Goal: Task Accomplishment & Management: Manage account settings

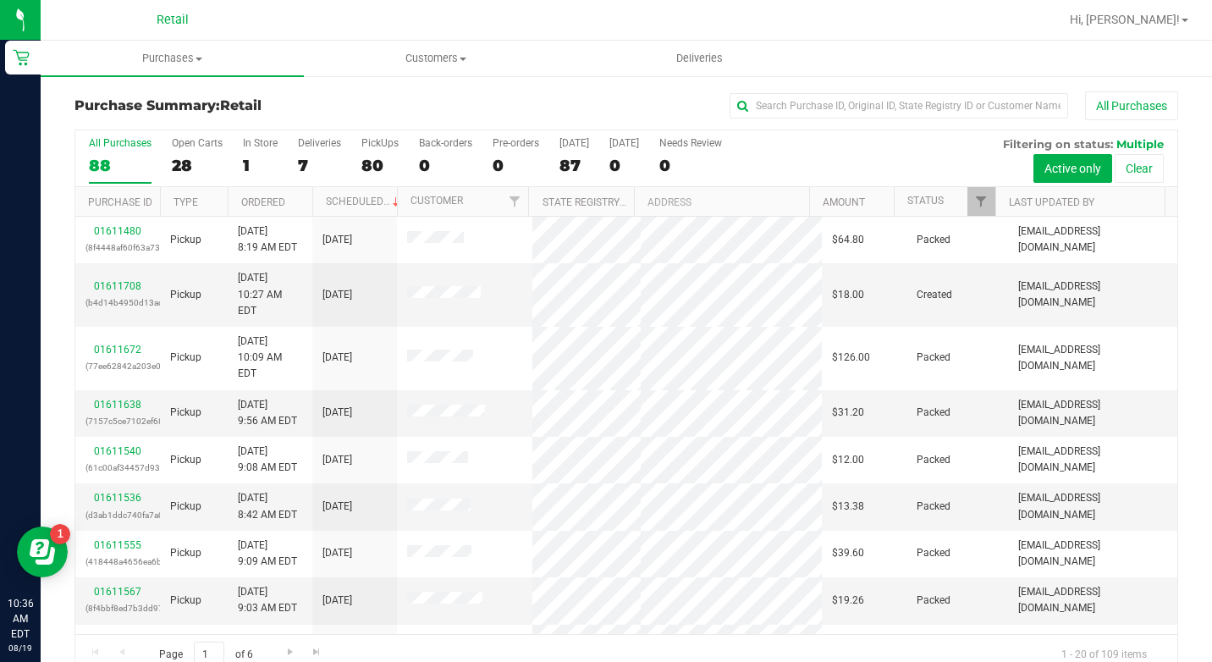
click at [804, 123] on div "Purchase Summary: Retail All Purchases" at bounding box center [625, 109] width 1103 height 37
click at [805, 102] on input "text" at bounding box center [898, 105] width 338 height 25
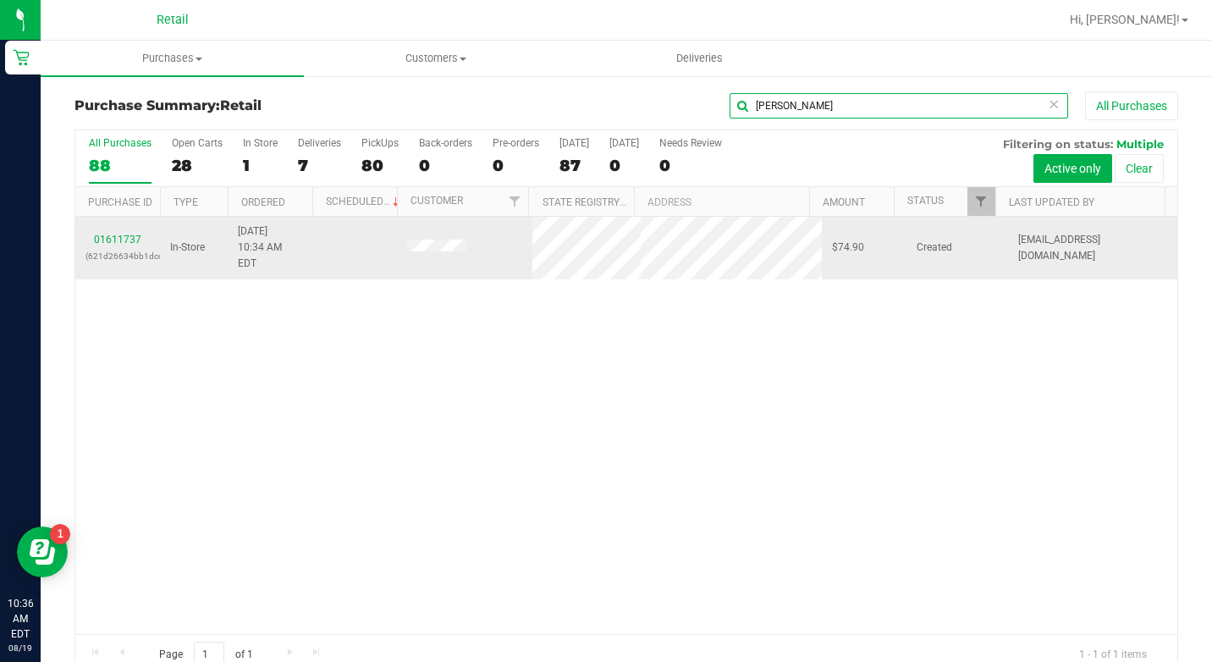
type input "[PERSON_NAME]"
drag, startPoint x: 129, startPoint y: 238, endPoint x: 119, endPoint y: 227, distance: 15.0
click at [129, 238] on div "01611737 (621d26634bb1dcda)" at bounding box center [117, 248] width 64 height 32
click at [118, 234] on link "01611737" at bounding box center [117, 240] width 47 height 12
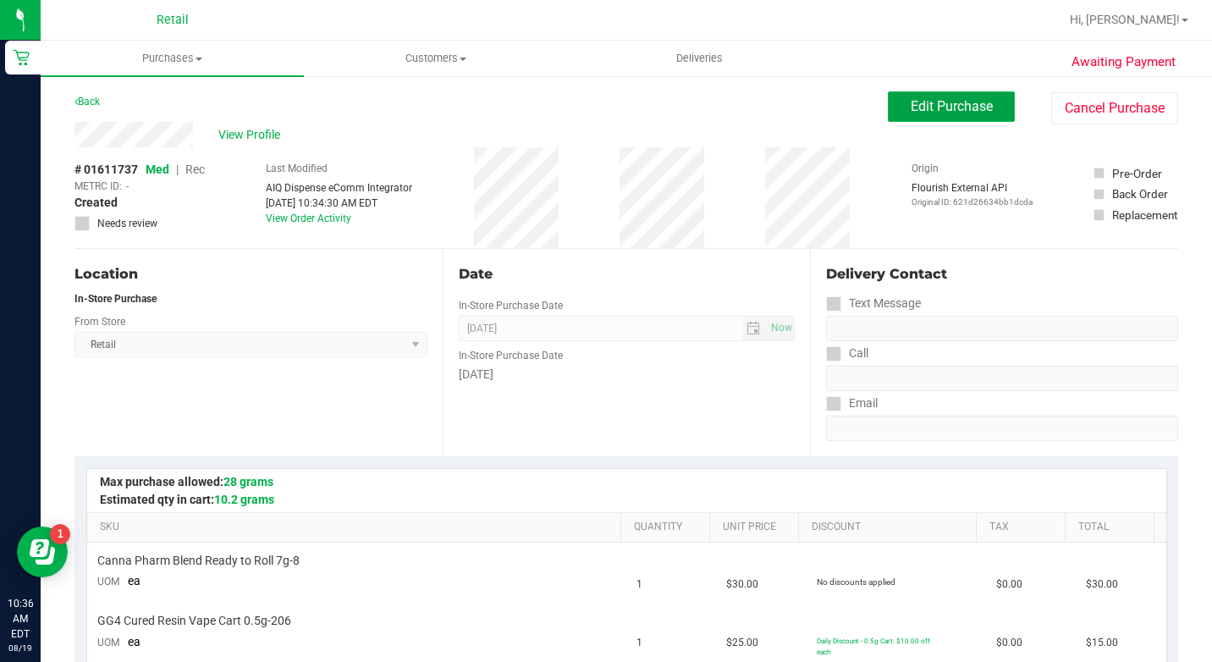
click at [947, 115] on button "Edit Purchase" at bounding box center [951, 106] width 127 height 30
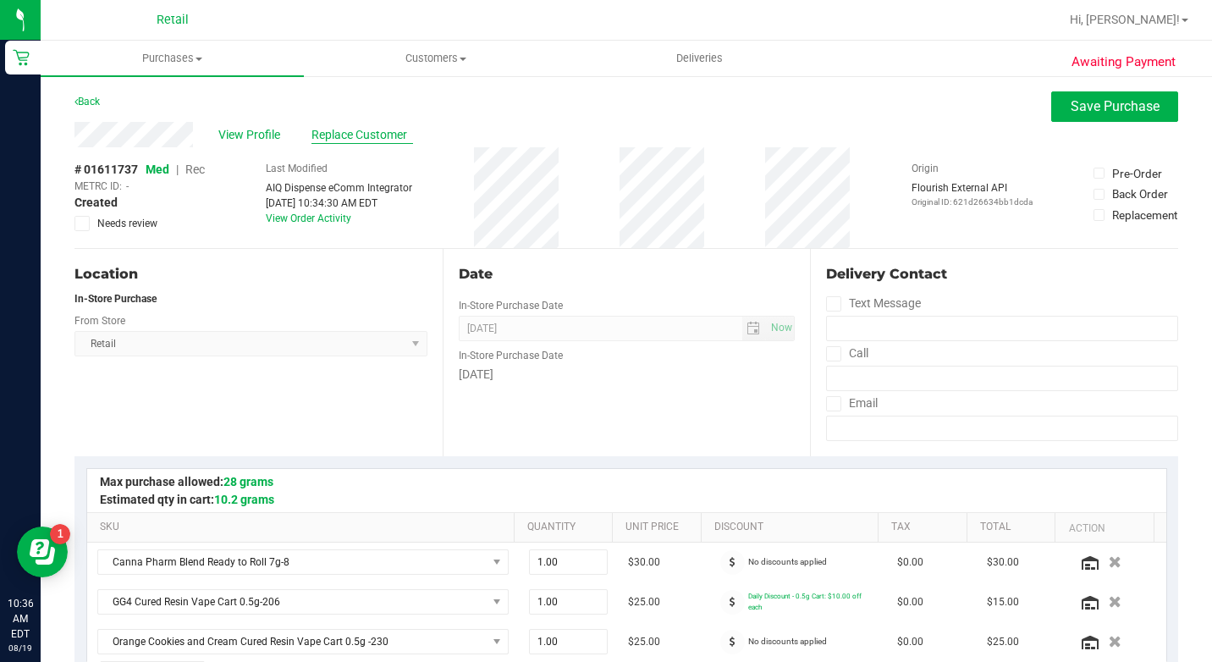
click at [346, 127] on span "Replace Customer" at bounding box center [362, 135] width 102 height 18
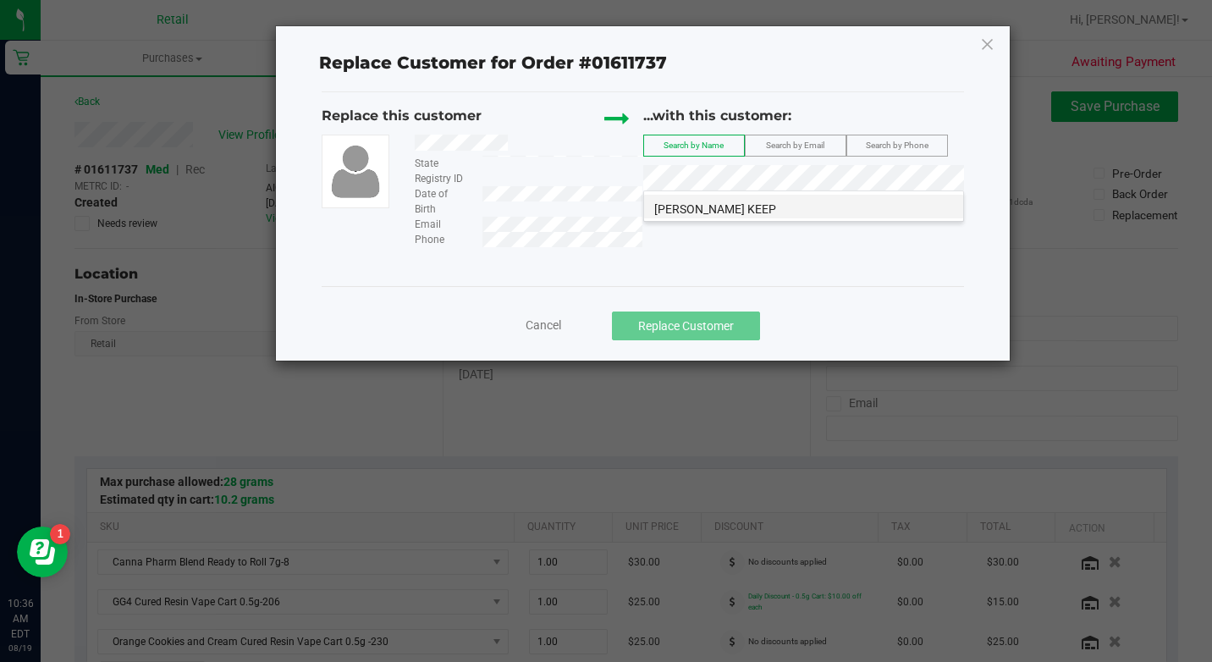
click at [712, 202] on span "[PERSON_NAME] KEEP" at bounding box center [715, 209] width 122 height 14
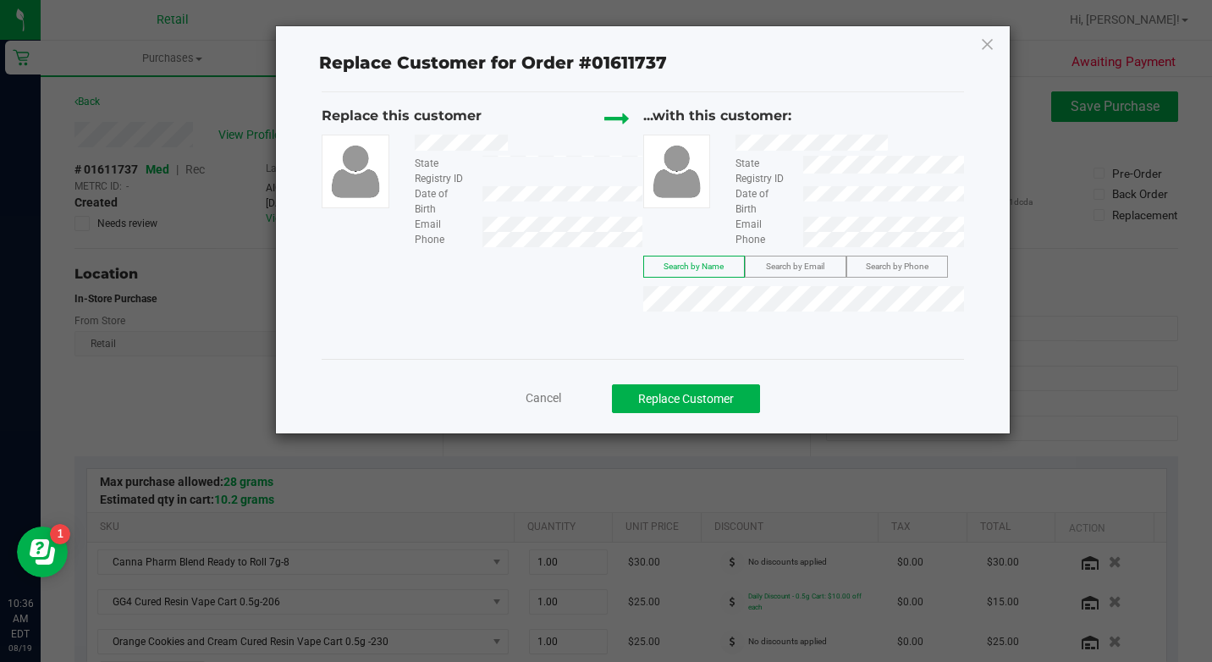
click at [718, 362] on div "Cancel Replace Customer" at bounding box center [642, 392] width 641 height 67
click at [712, 385] on button "Replace Customer" at bounding box center [686, 398] width 148 height 29
click at [721, 404] on button "Replace Customer" at bounding box center [686, 398] width 148 height 29
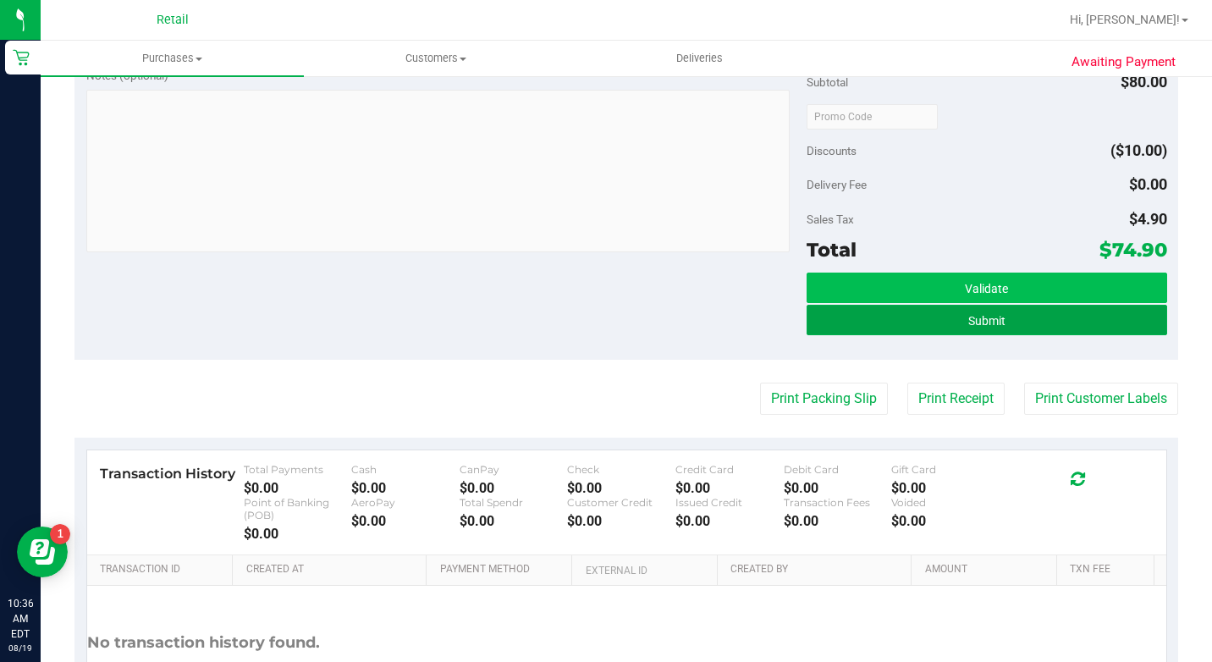
click at [981, 315] on span "Submit" at bounding box center [986, 321] width 37 height 14
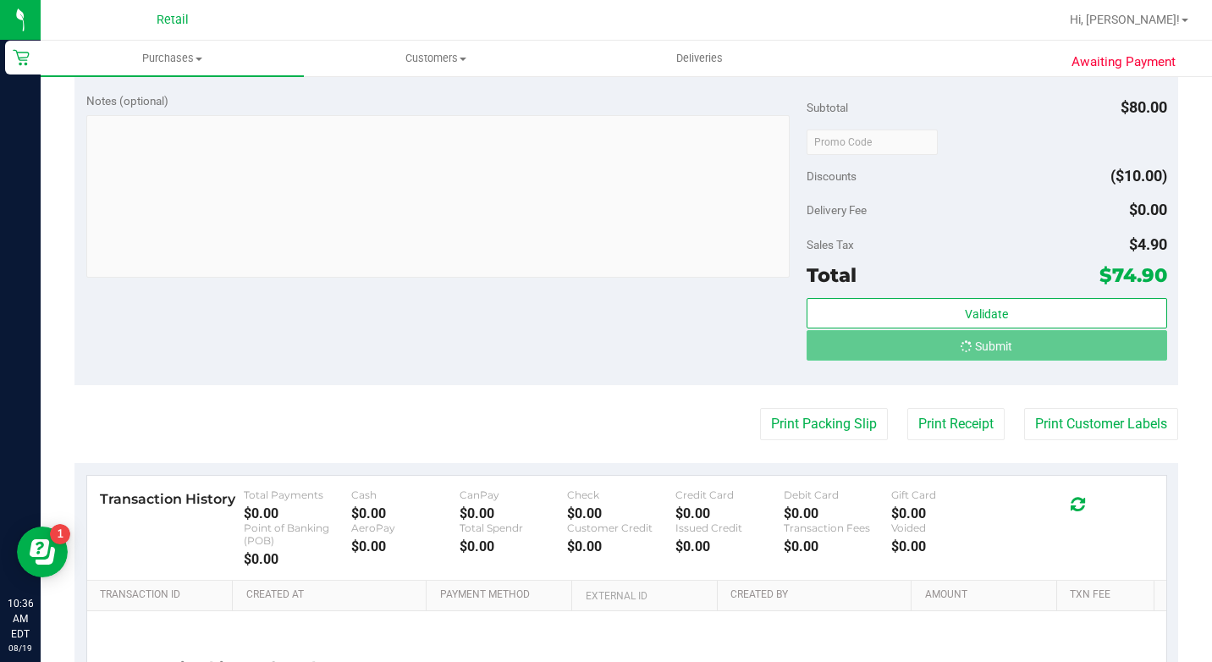
scroll to position [626, 0]
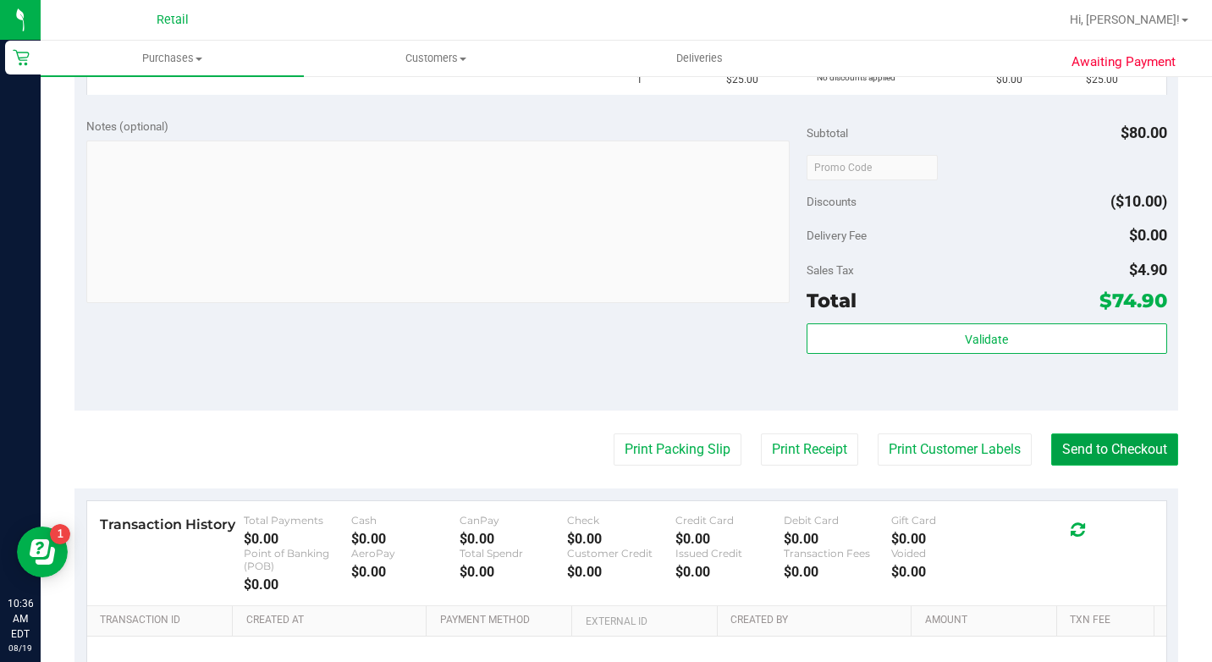
click at [1077, 457] on button "Send to Checkout" at bounding box center [1114, 449] width 127 height 32
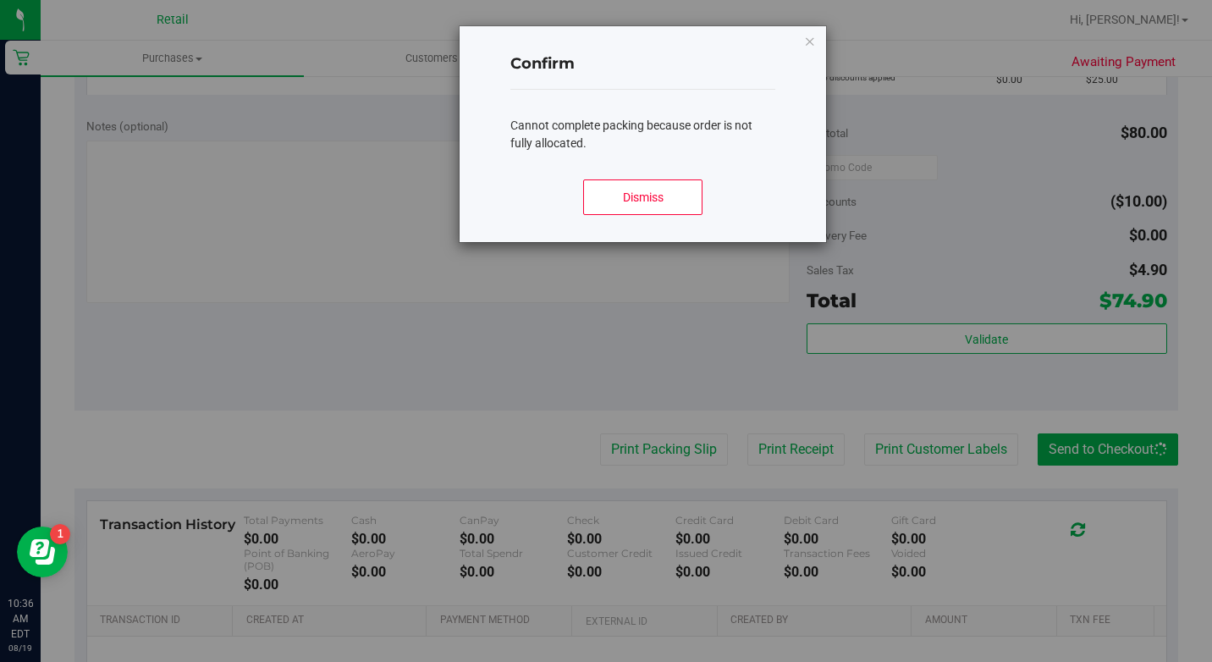
click at [681, 226] on div "Dismiss" at bounding box center [642, 204] width 264 height 76
click at [676, 211] on button "Dismiss" at bounding box center [642, 197] width 118 height 36
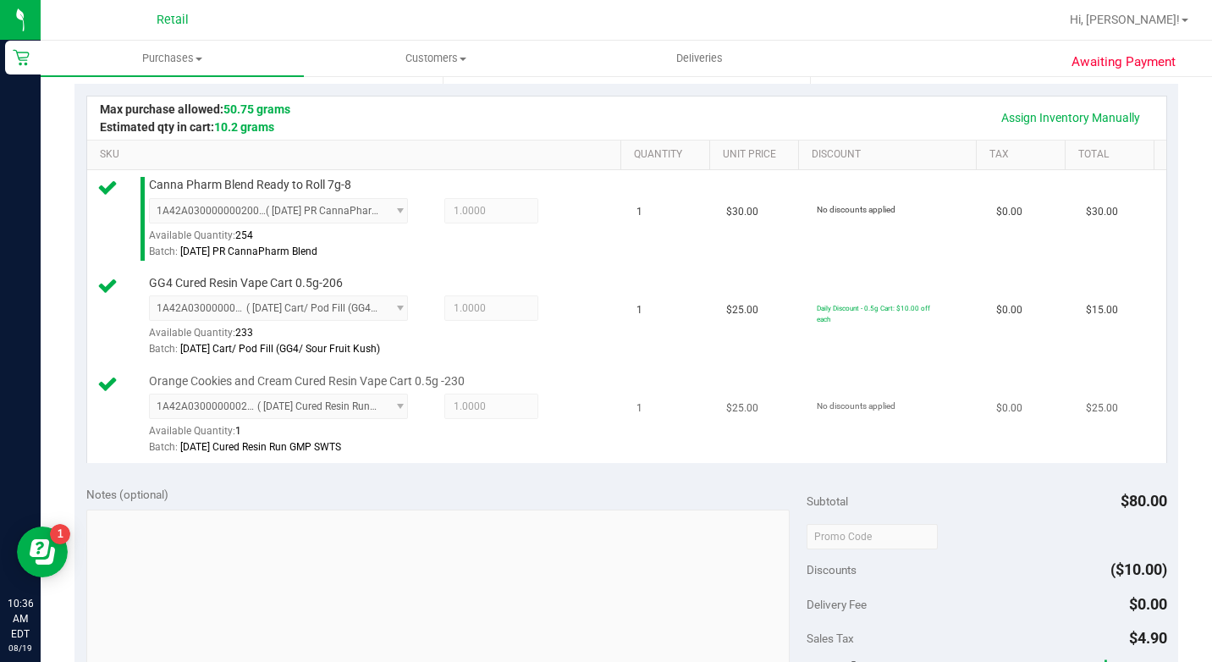
scroll to position [711, 0]
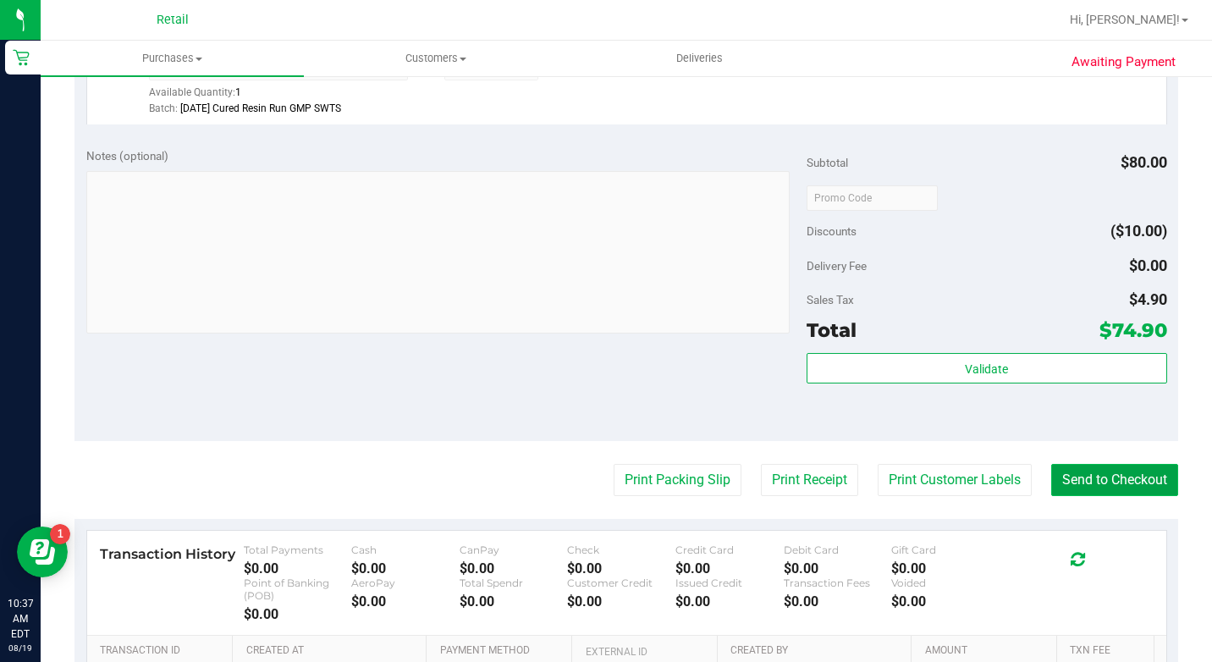
click at [1108, 496] on button "Send to Checkout" at bounding box center [1114, 480] width 127 height 32
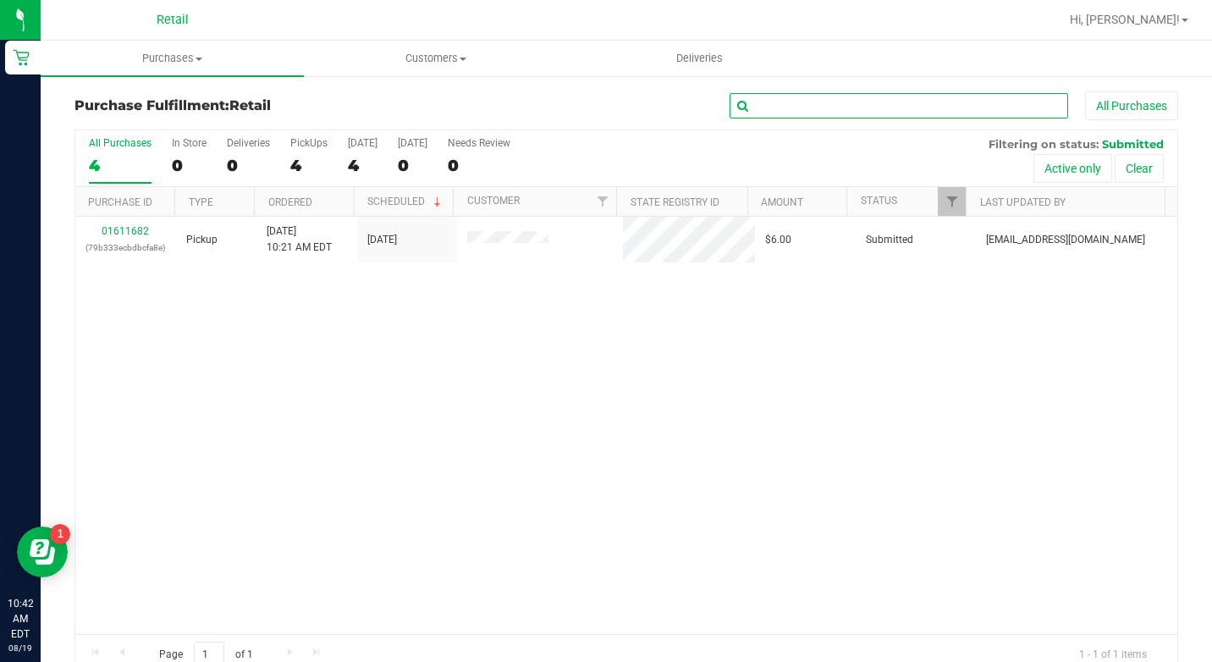
click at [834, 96] on input "text" at bounding box center [898, 105] width 338 height 25
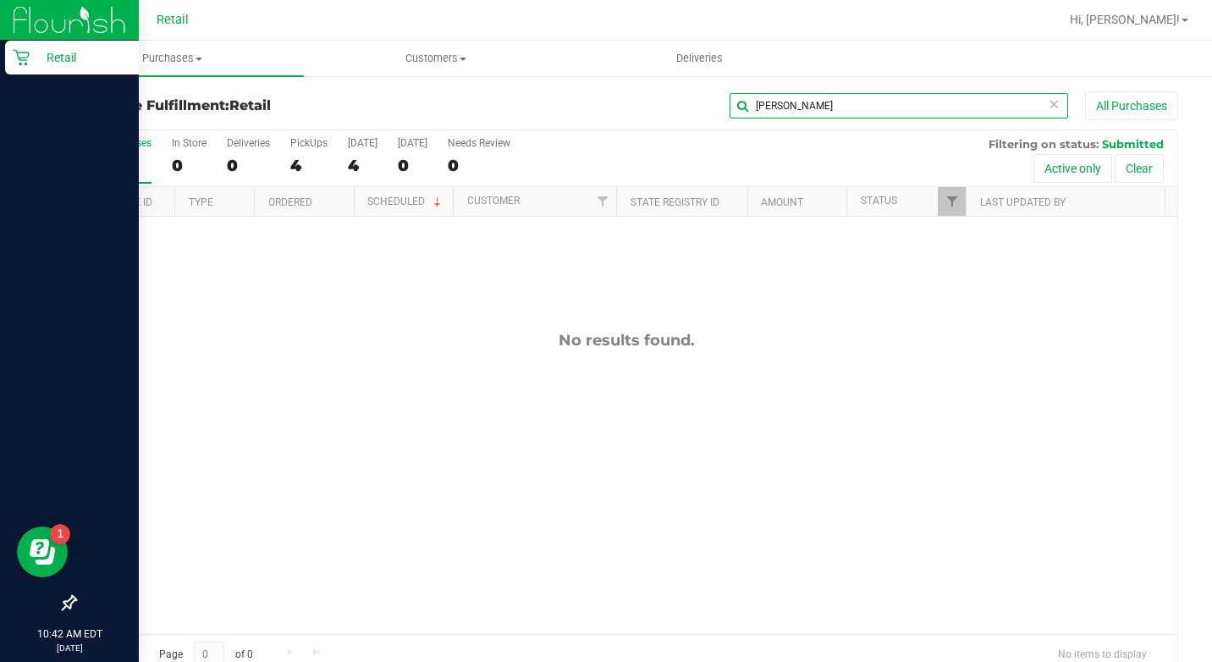
type input "[PERSON_NAME]"
click at [25, 51] on icon at bounding box center [21, 57] width 17 height 17
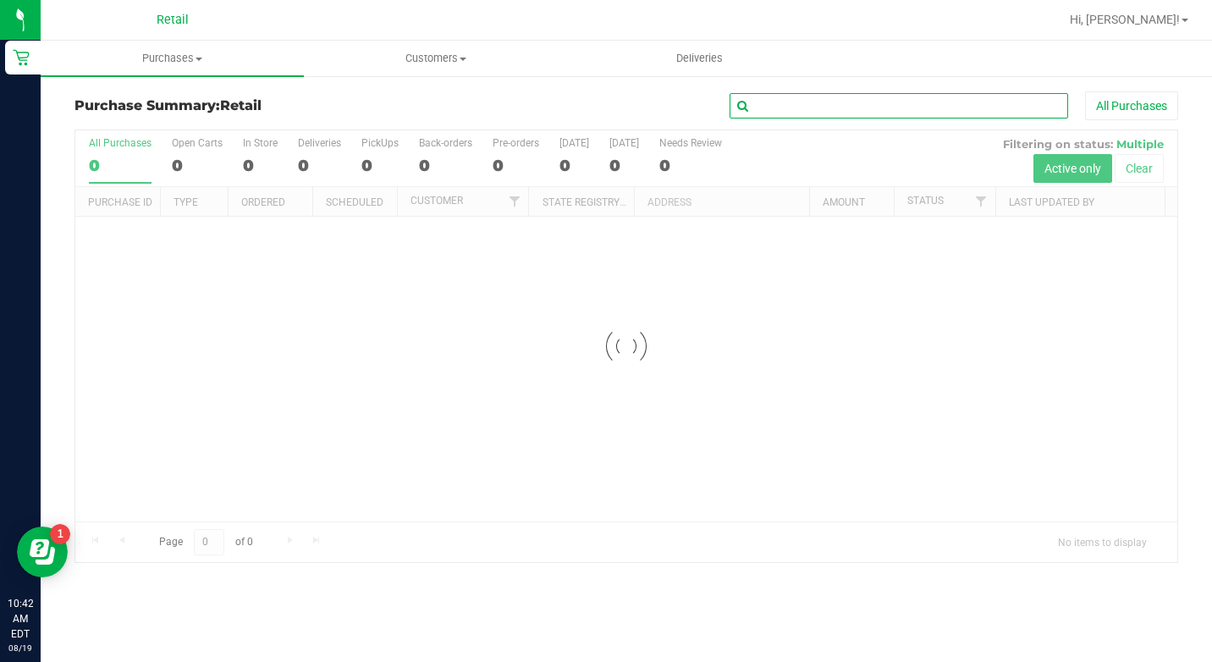
click at [882, 116] on input "text" at bounding box center [898, 105] width 338 height 25
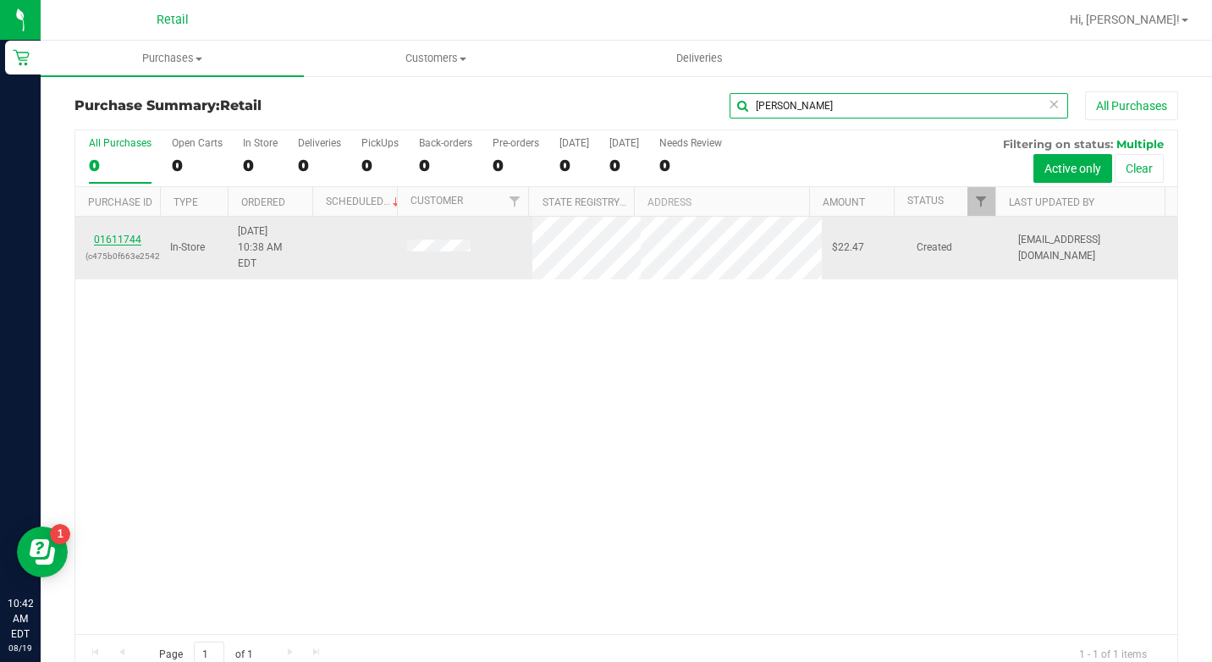
type input "[PERSON_NAME]"
click at [125, 234] on link "01611744" at bounding box center [117, 240] width 47 height 12
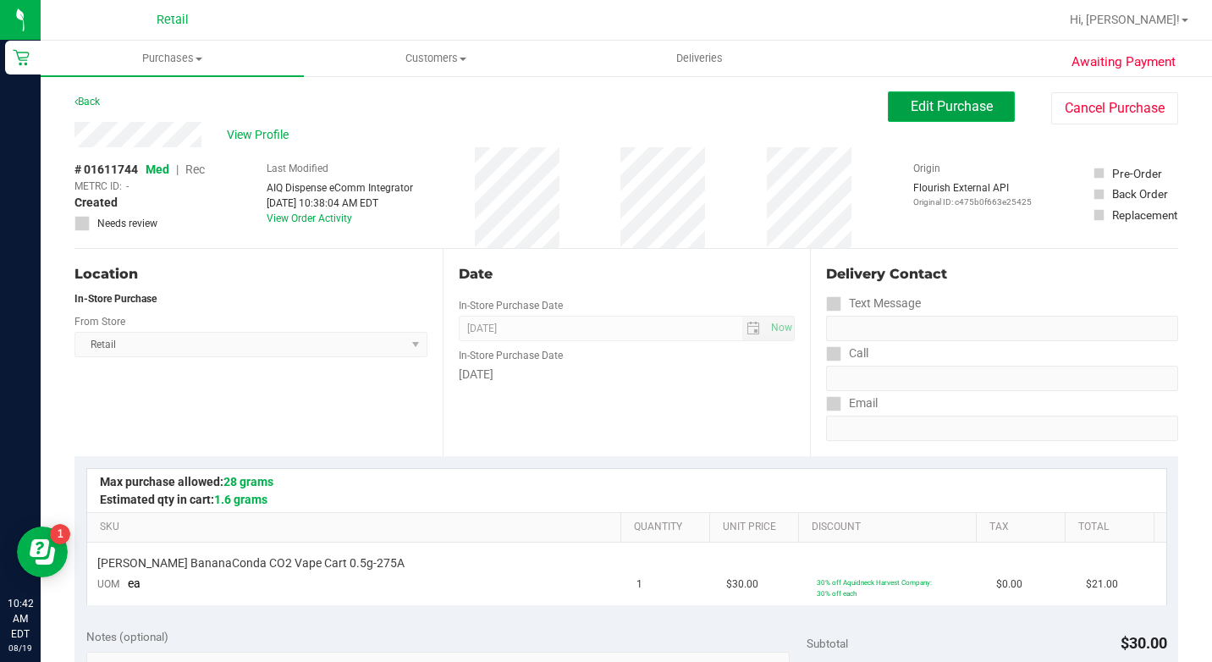
click at [968, 110] on span "Edit Purchase" at bounding box center [951, 106] width 82 height 16
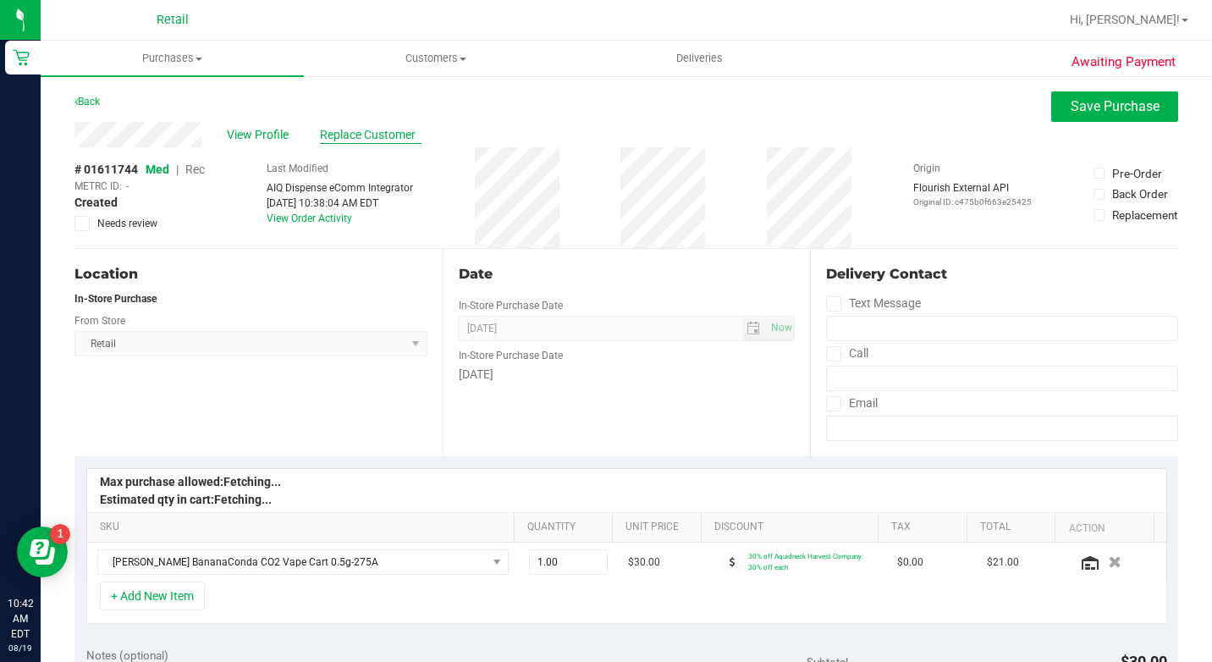
click at [367, 135] on span "Replace Customer" at bounding box center [371, 135] width 102 height 18
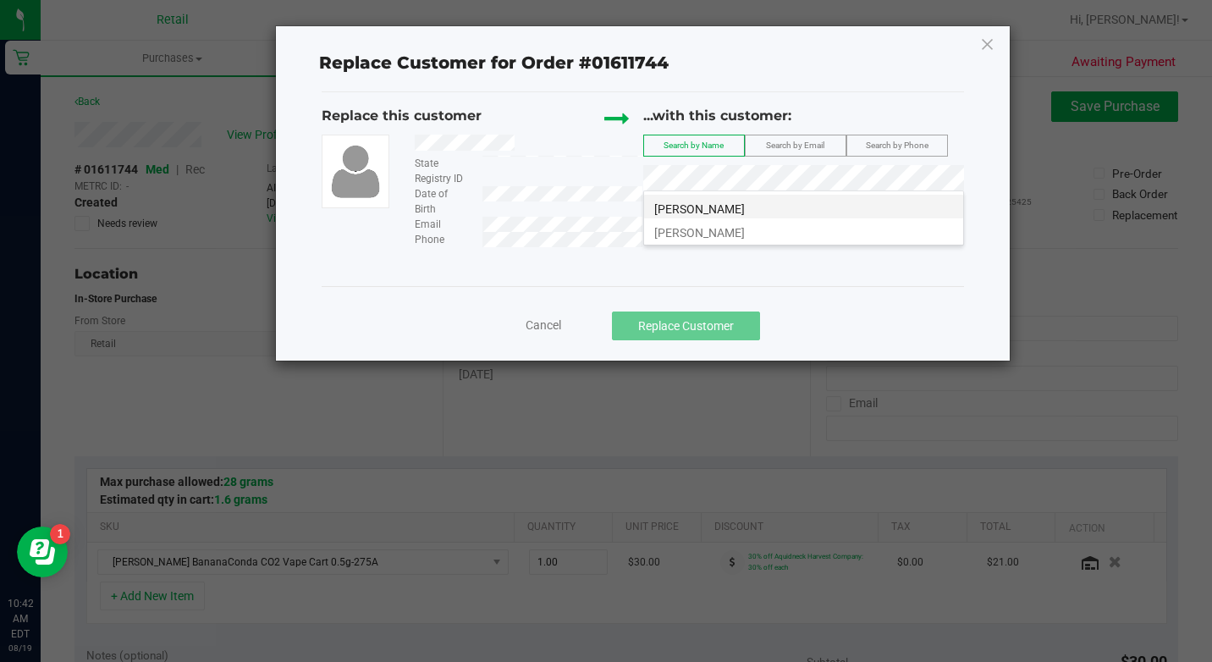
click at [775, 202] on li "[PERSON_NAME]" at bounding box center [803, 207] width 319 height 24
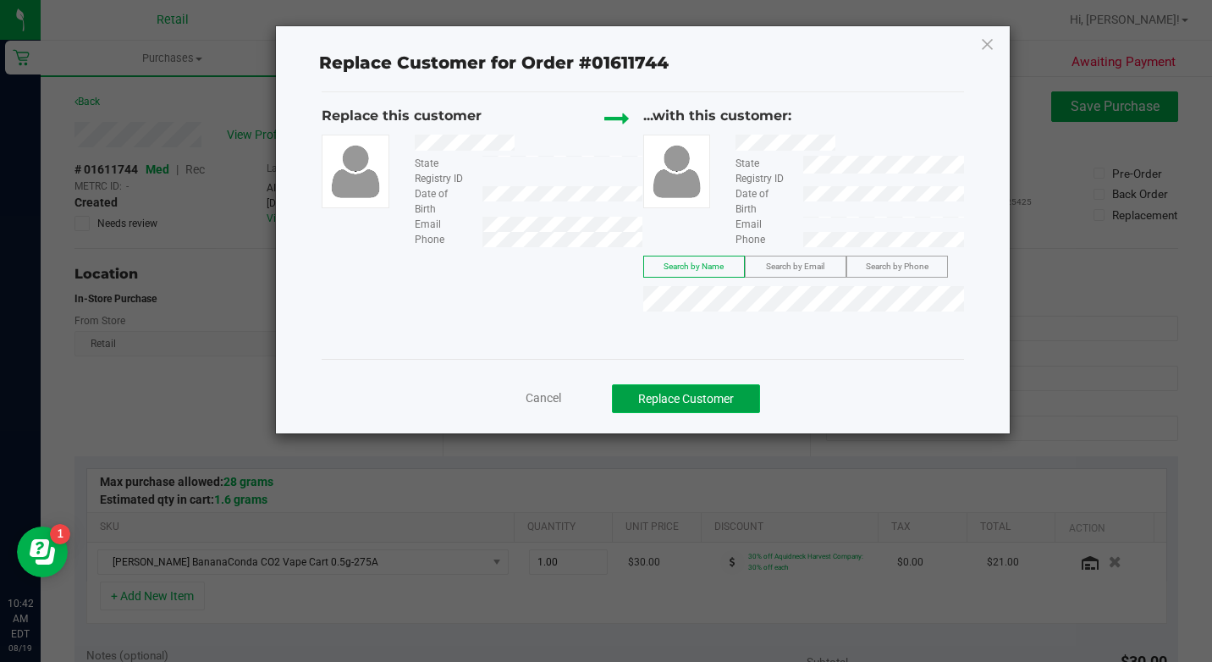
click at [756, 384] on button "Replace Customer" at bounding box center [686, 398] width 148 height 29
click at [746, 402] on button "Replace Customer" at bounding box center [686, 398] width 148 height 29
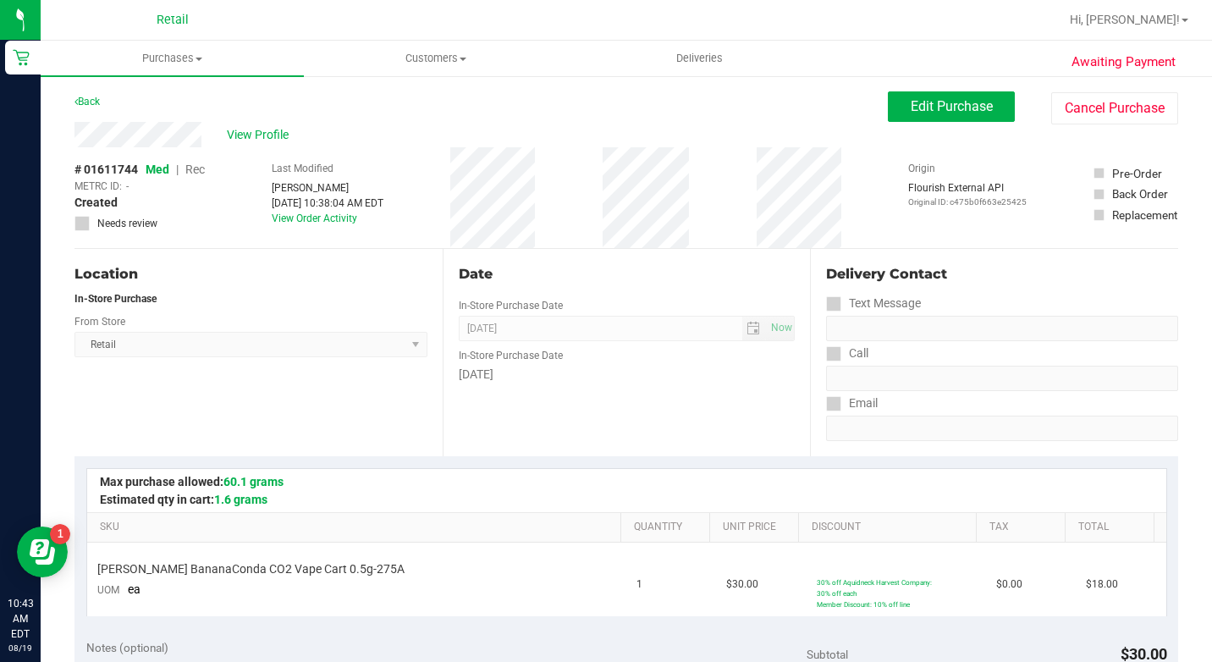
scroll to position [423, 0]
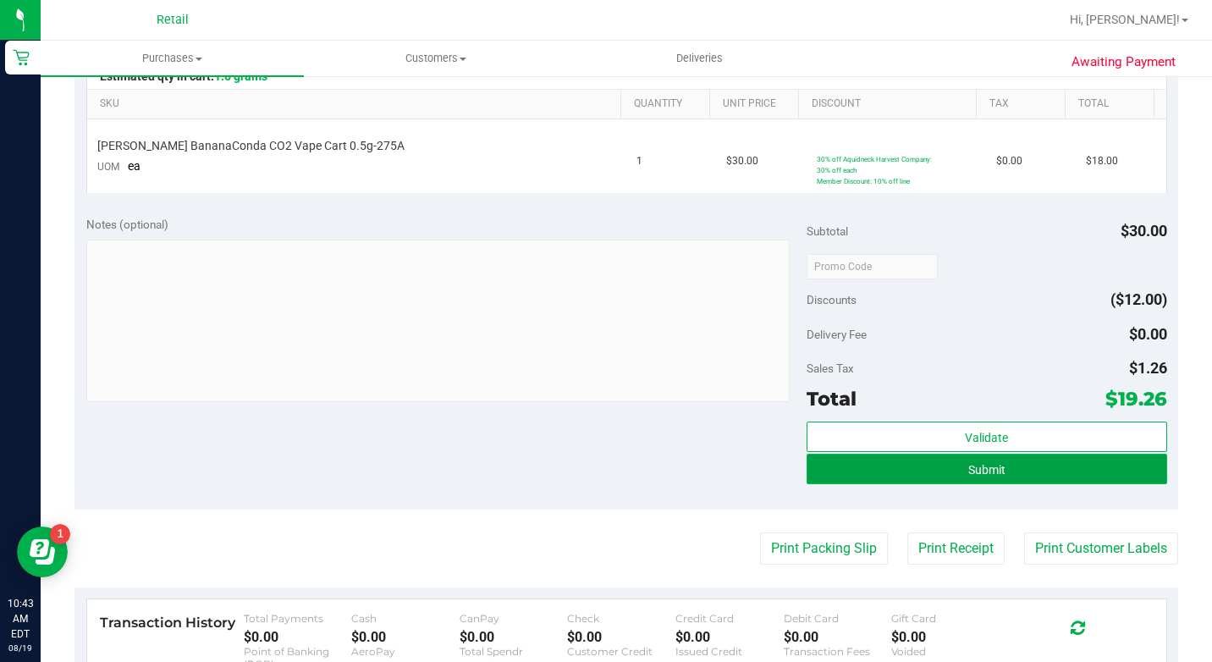
click at [1056, 473] on button "Submit" at bounding box center [986, 469] width 360 height 30
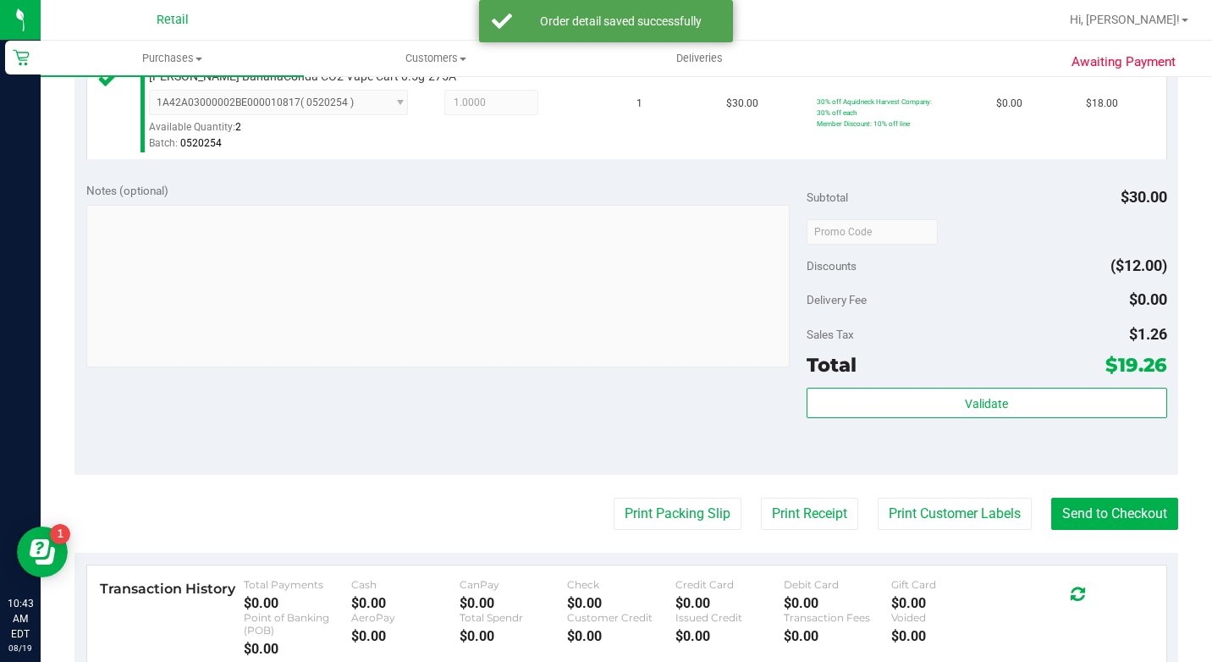
scroll to position [508, 0]
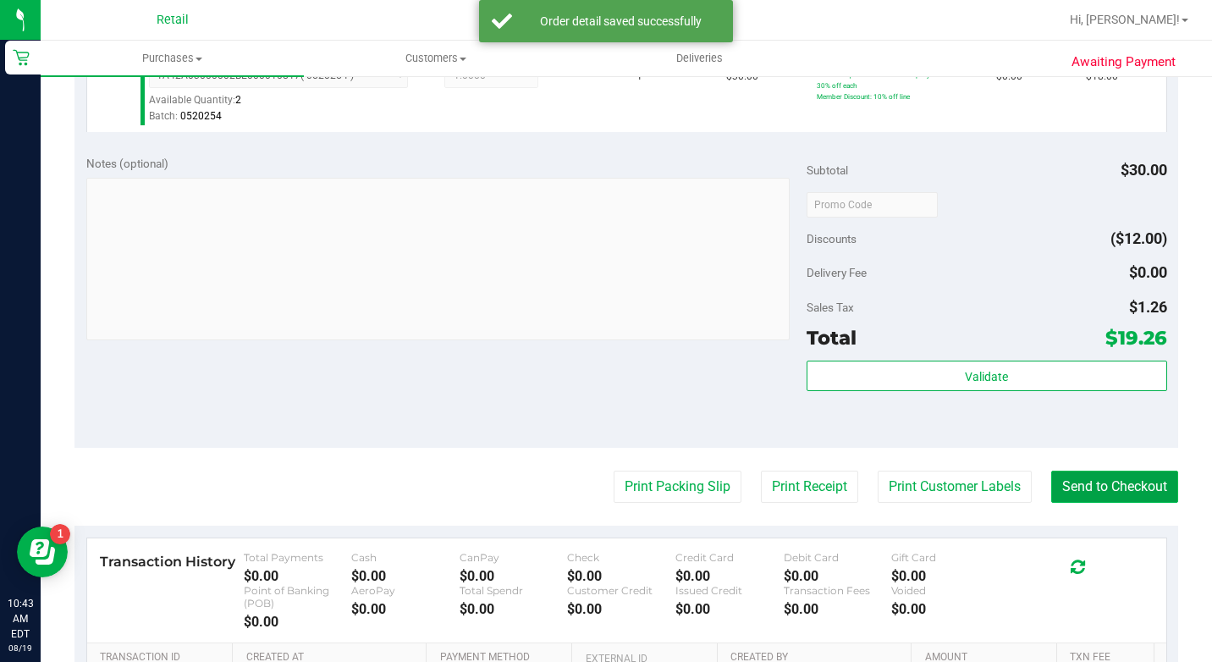
click at [1130, 503] on button "Send to Checkout" at bounding box center [1114, 486] width 127 height 32
